Goal: Information Seeking & Learning: Learn about a topic

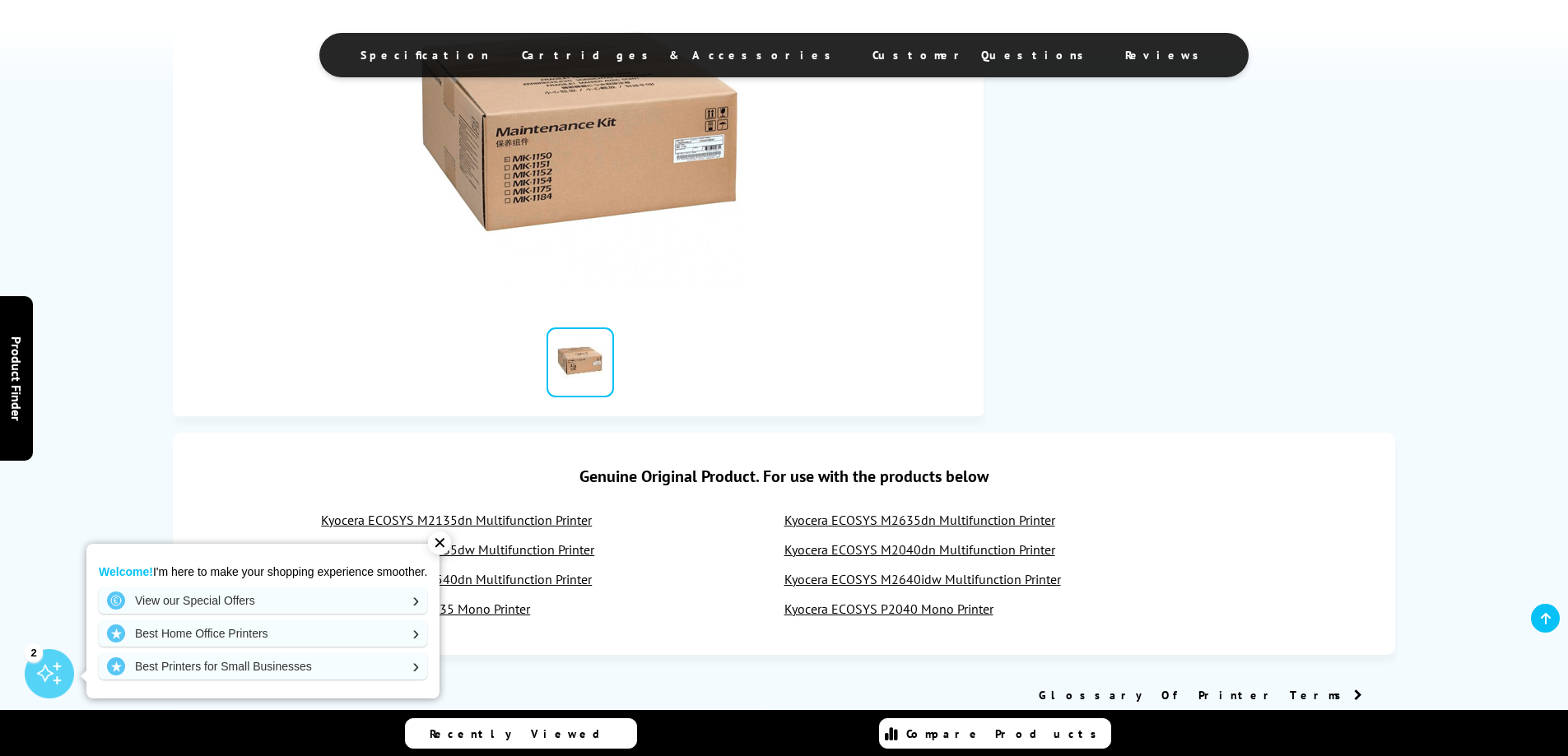
scroll to position [659, 0]
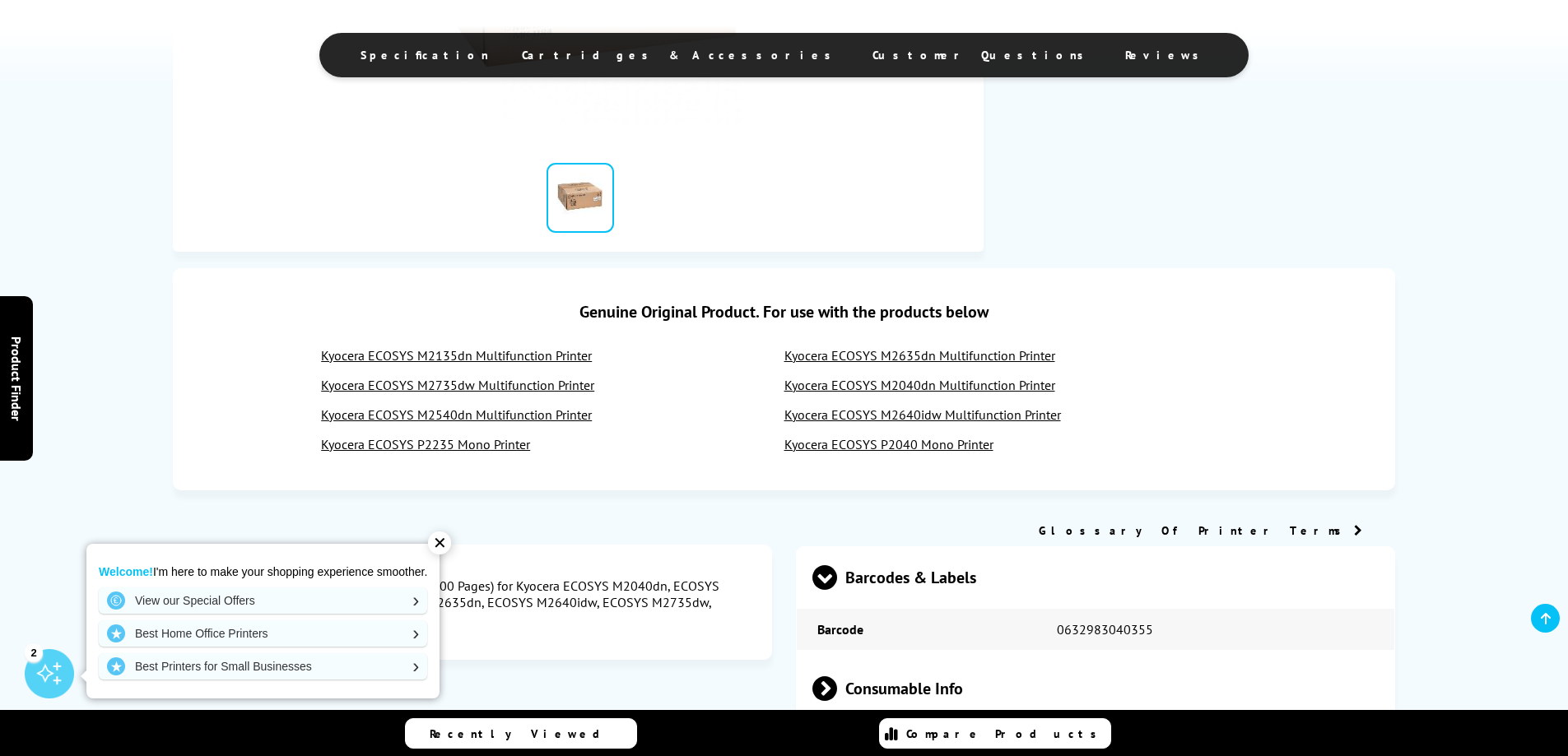
click at [894, 453] on div "Kyocera ECOSYS M2135dn Multifunction Printer Kyocera ECOSYS M2635dn Multifuncti…" at bounding box center [784, 407] width 1157 height 119
click at [897, 451] on link "Kyocera ECOSYS P2040 Mono Printer" at bounding box center [888, 444] width 209 height 17
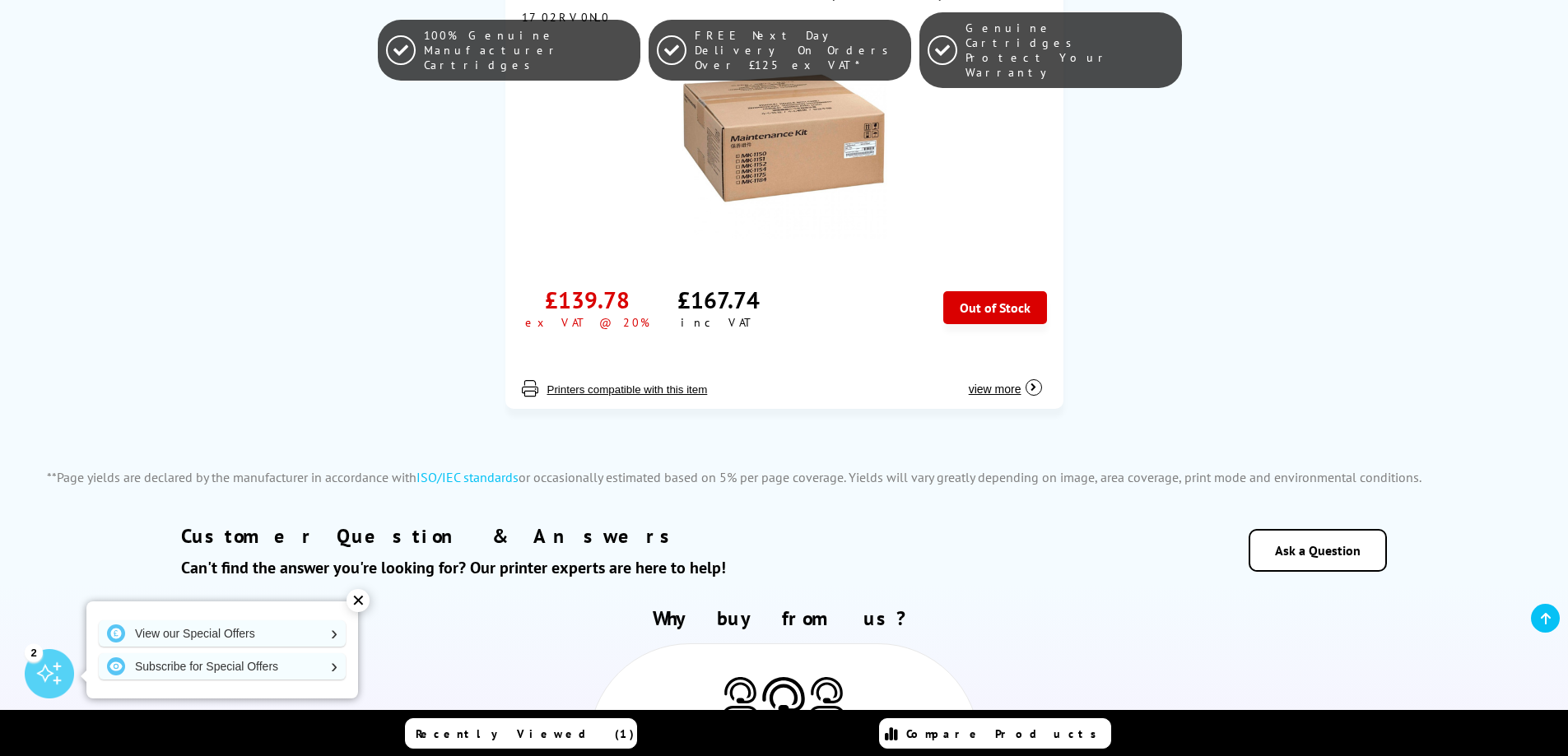
scroll to position [1399, 0]
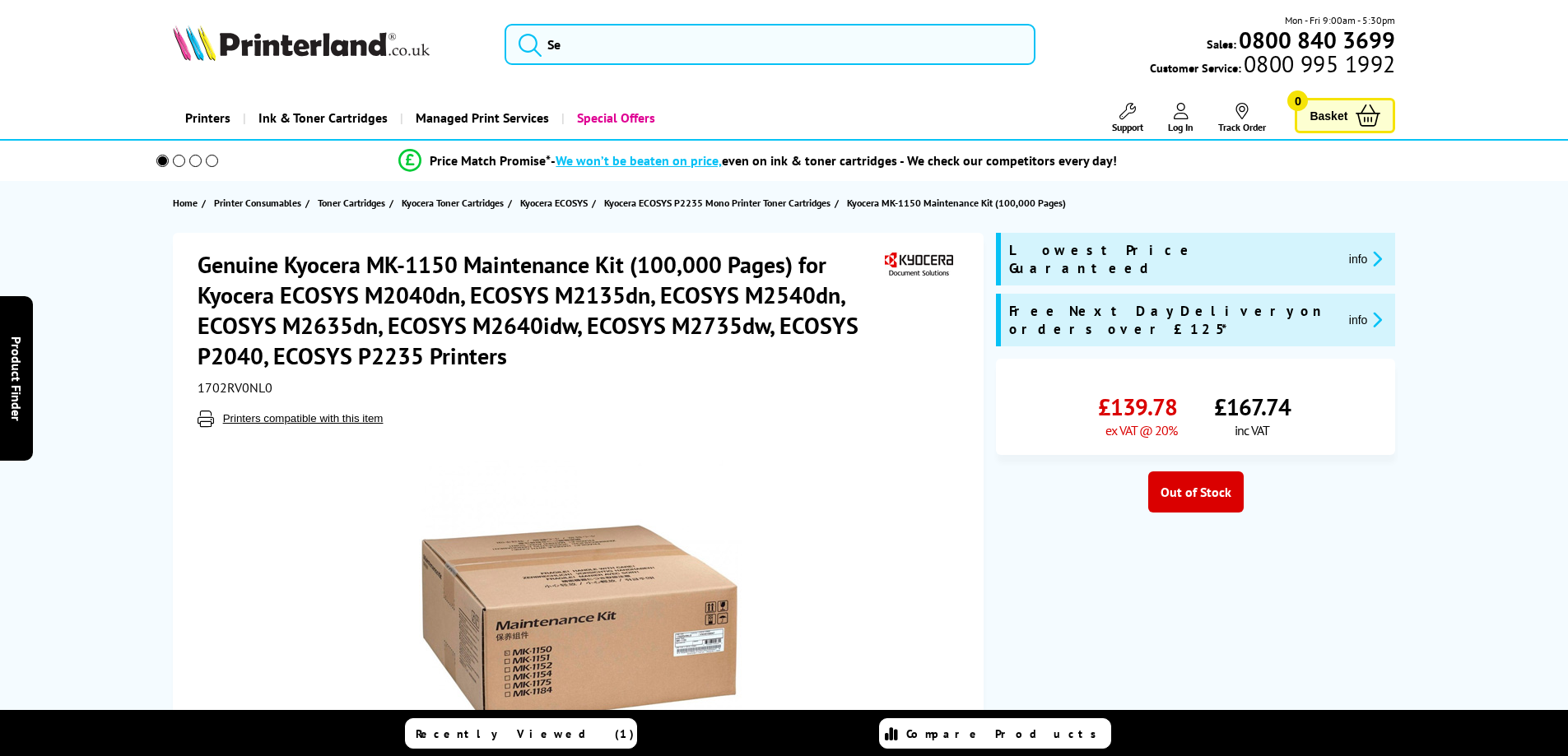
scroll to position [659, 0]
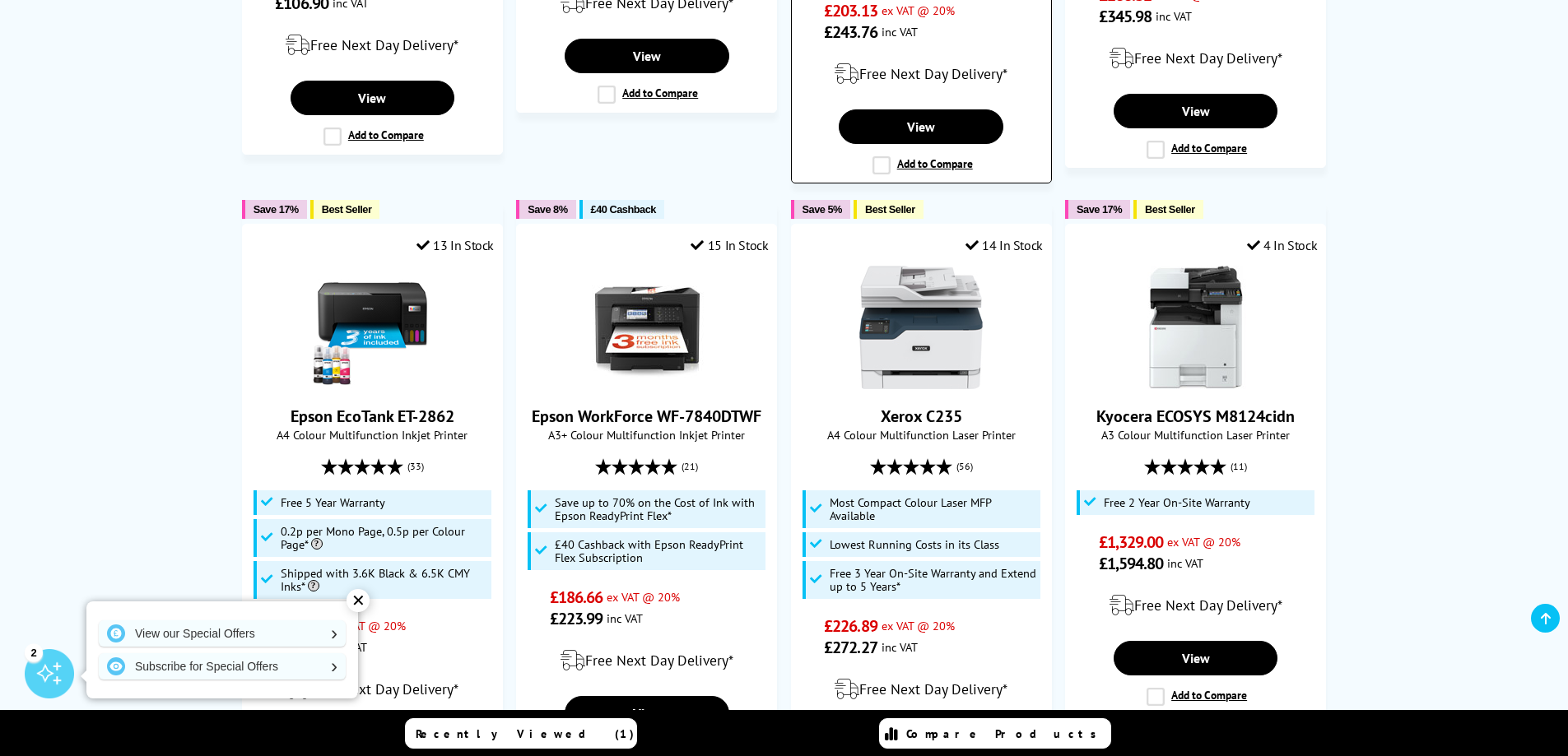
scroll to position [988, 0]
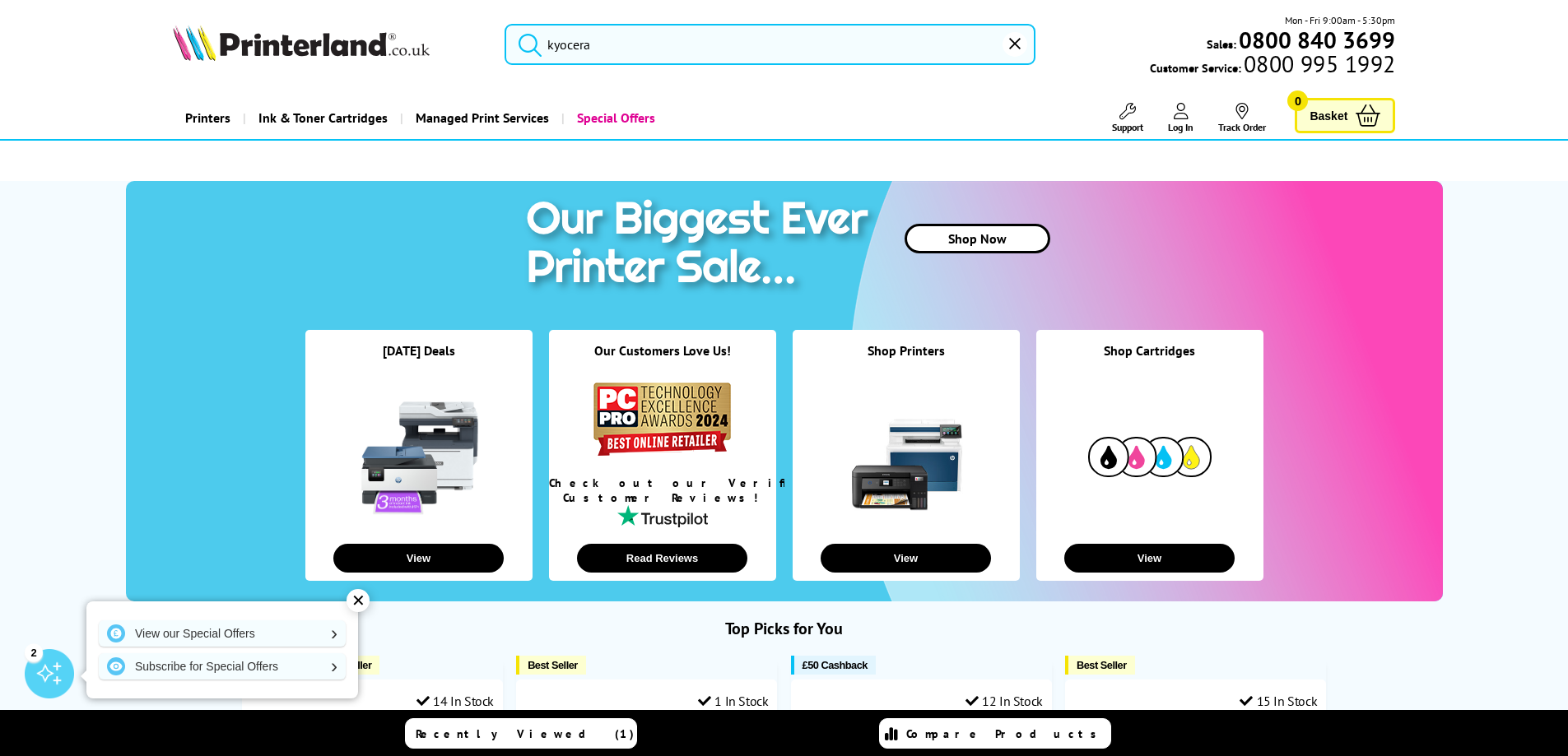
type input "k"
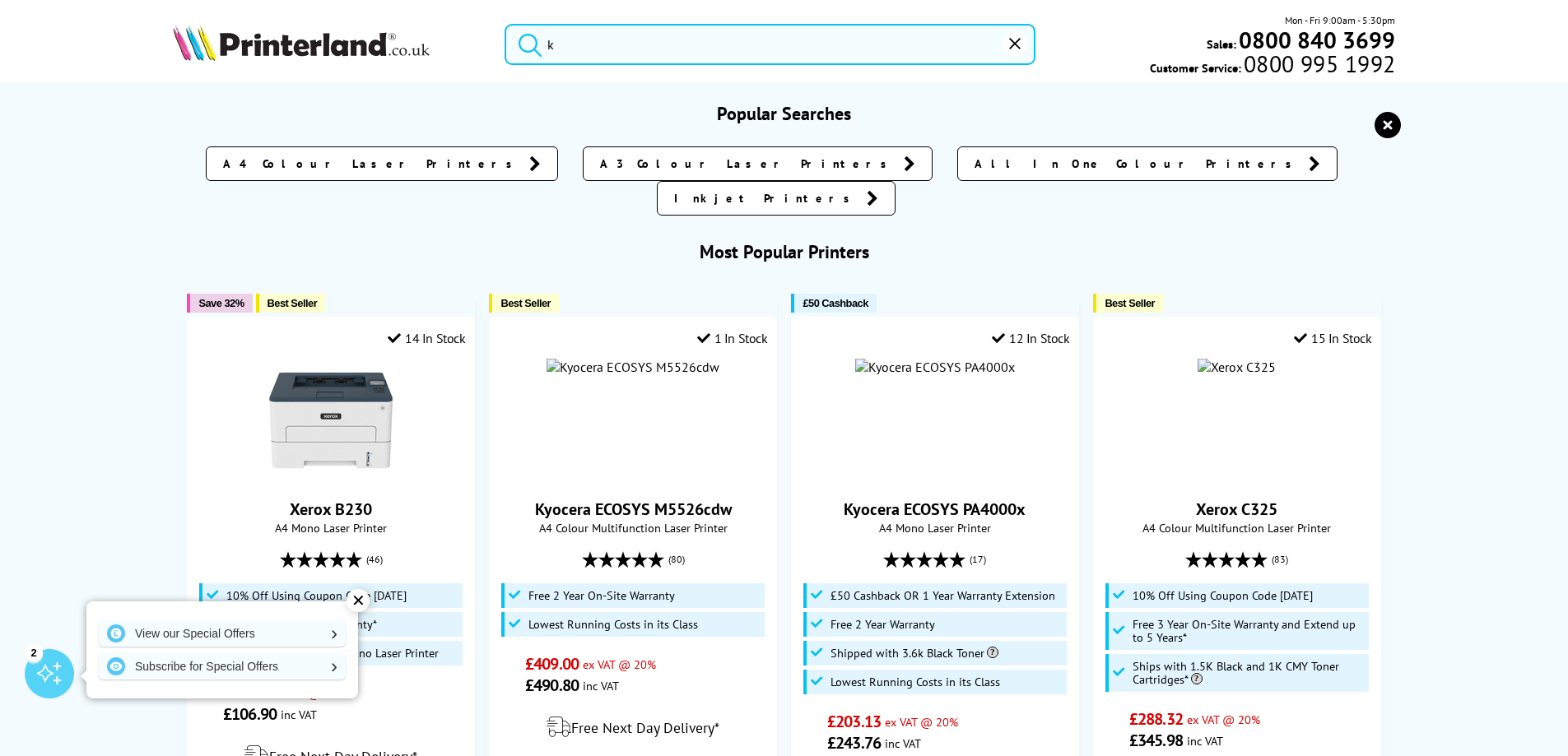
click at [593, 45] on input "k" at bounding box center [770, 44] width 531 height 41
